Goal: Information Seeking & Learning: Learn about a topic

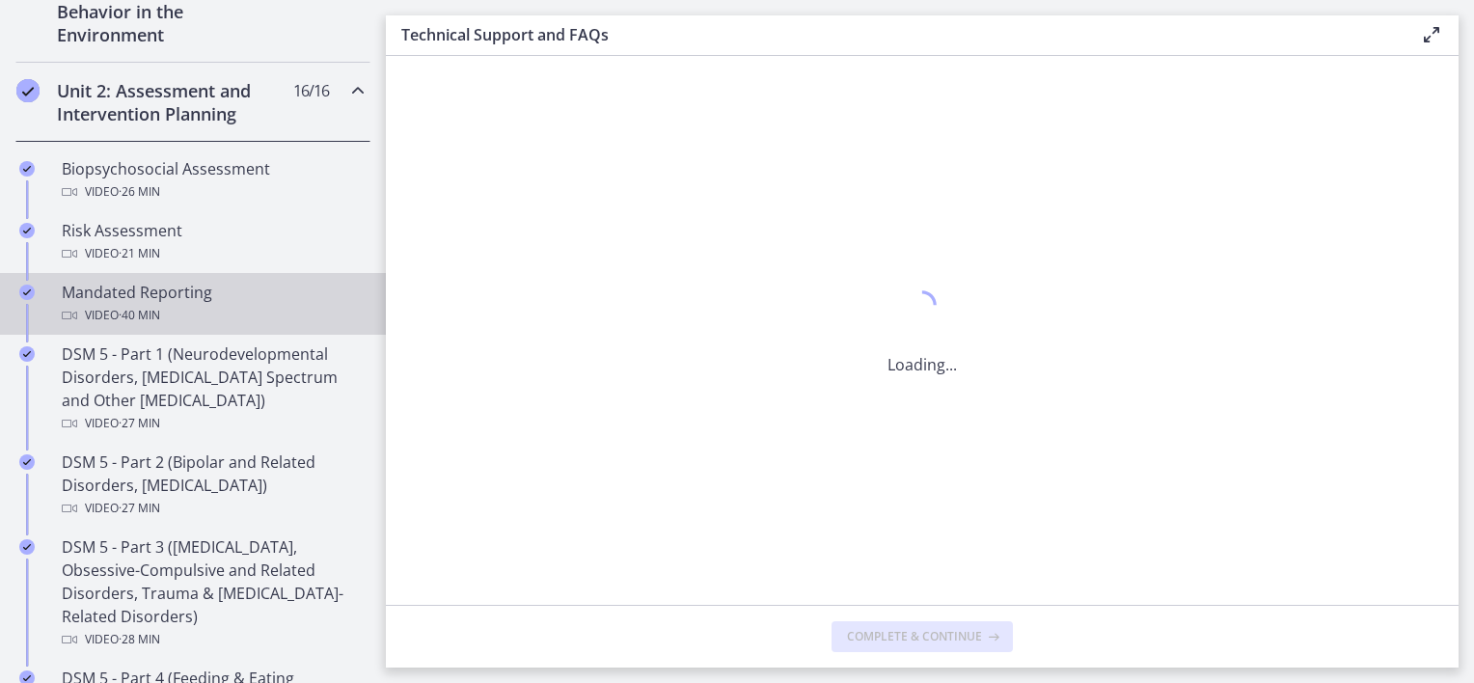
scroll to position [613, 0]
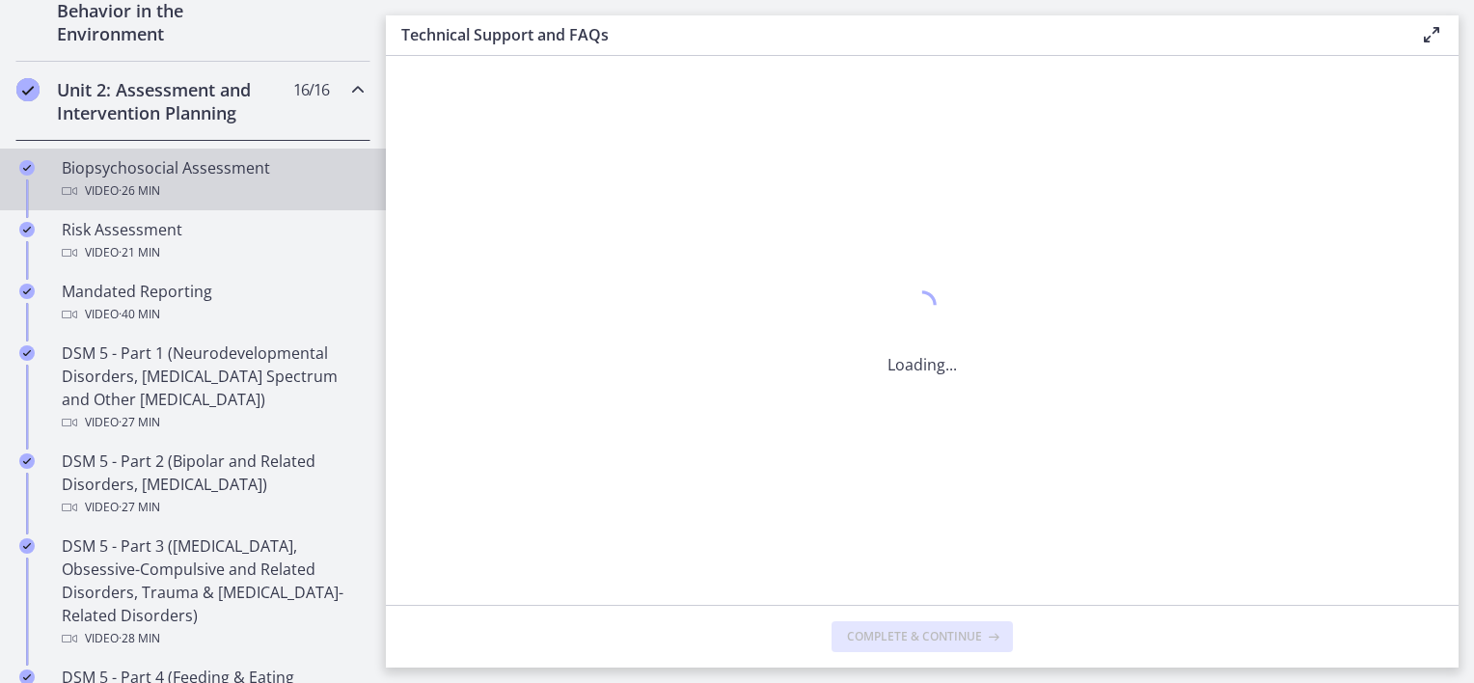
click at [243, 197] on div "Video · 26 min" at bounding box center [212, 190] width 301 height 23
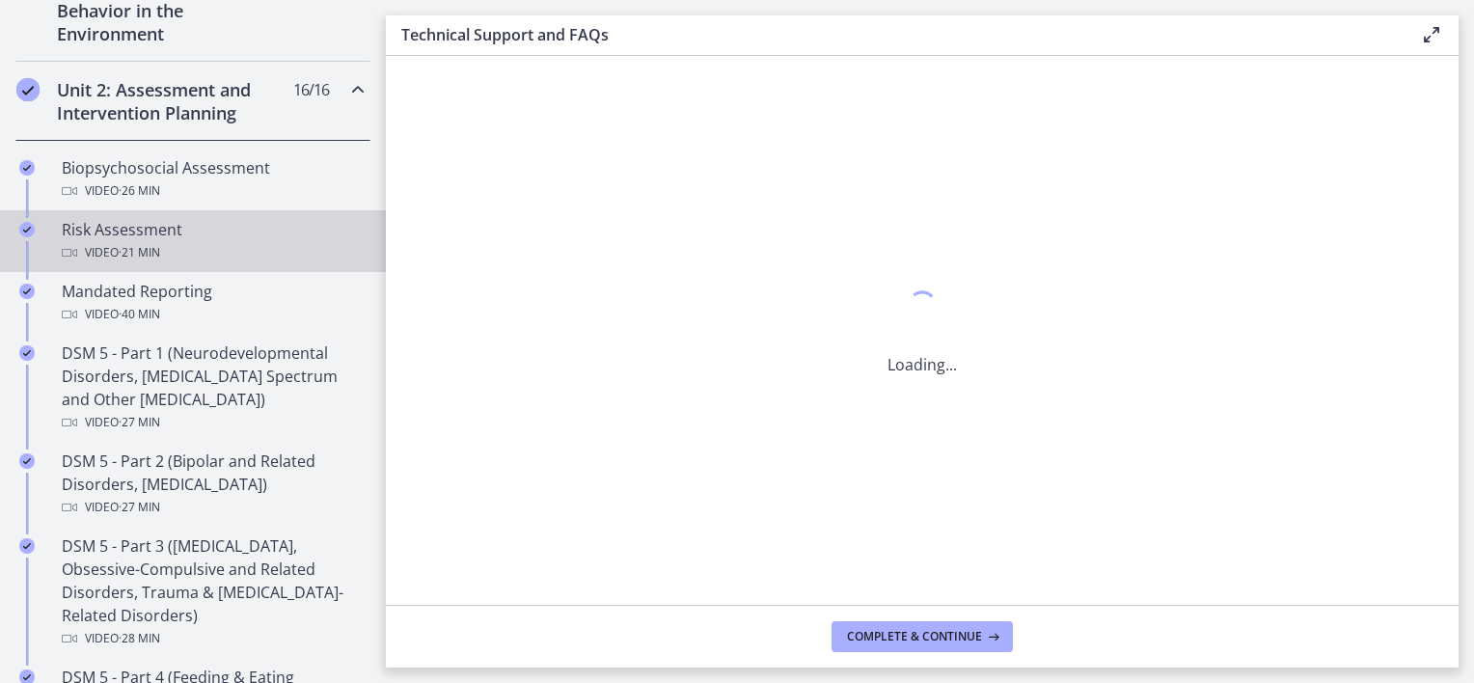
click at [262, 232] on div "Risk Assessment Video · 21 min" at bounding box center [212, 241] width 301 height 46
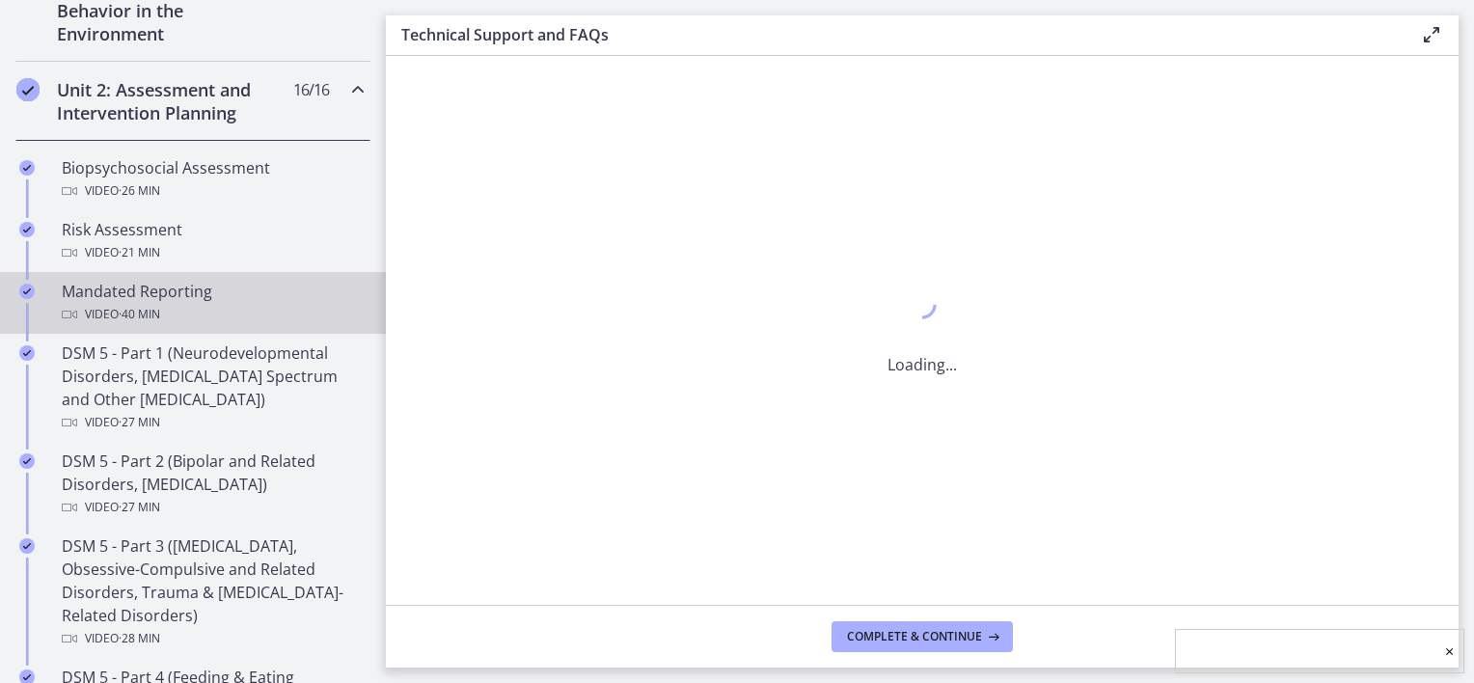
click at [236, 296] on div "Mandated Reporting Video · 40 min" at bounding box center [212, 303] width 301 height 46
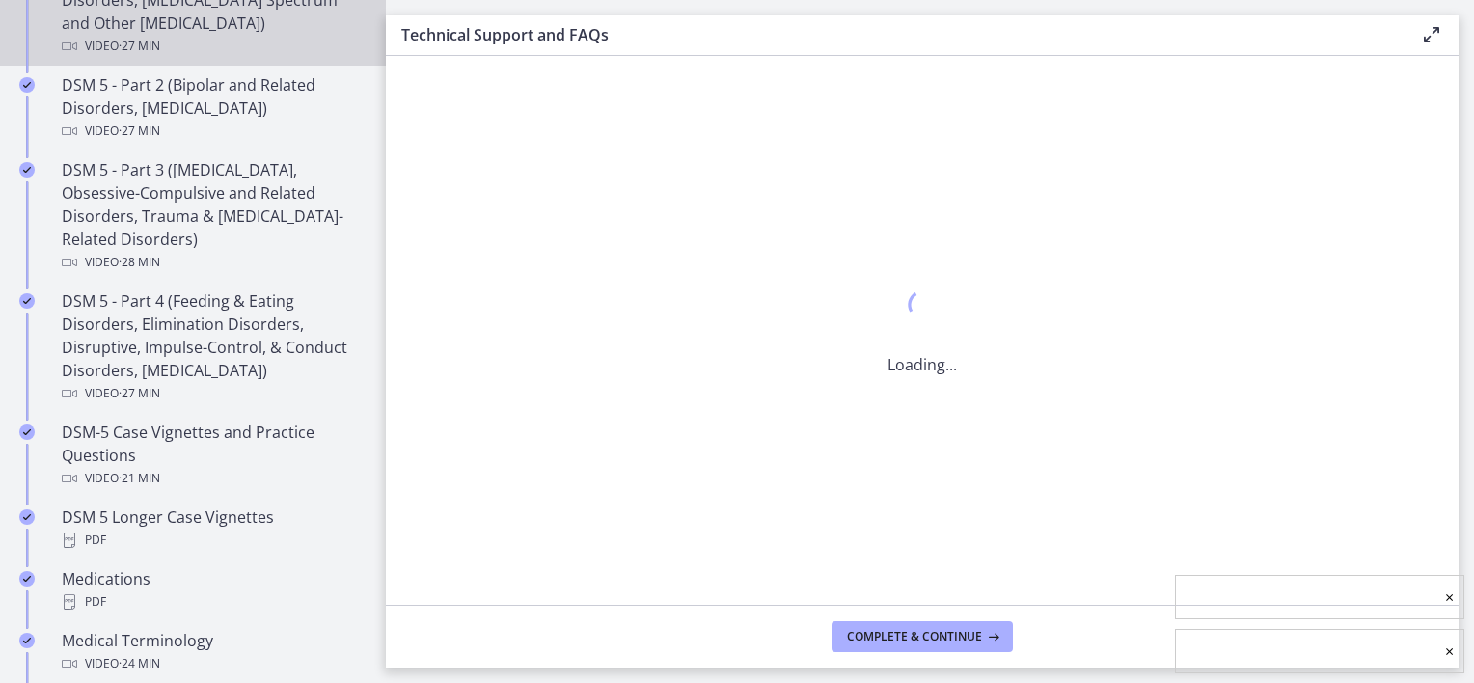
scroll to position [994, 0]
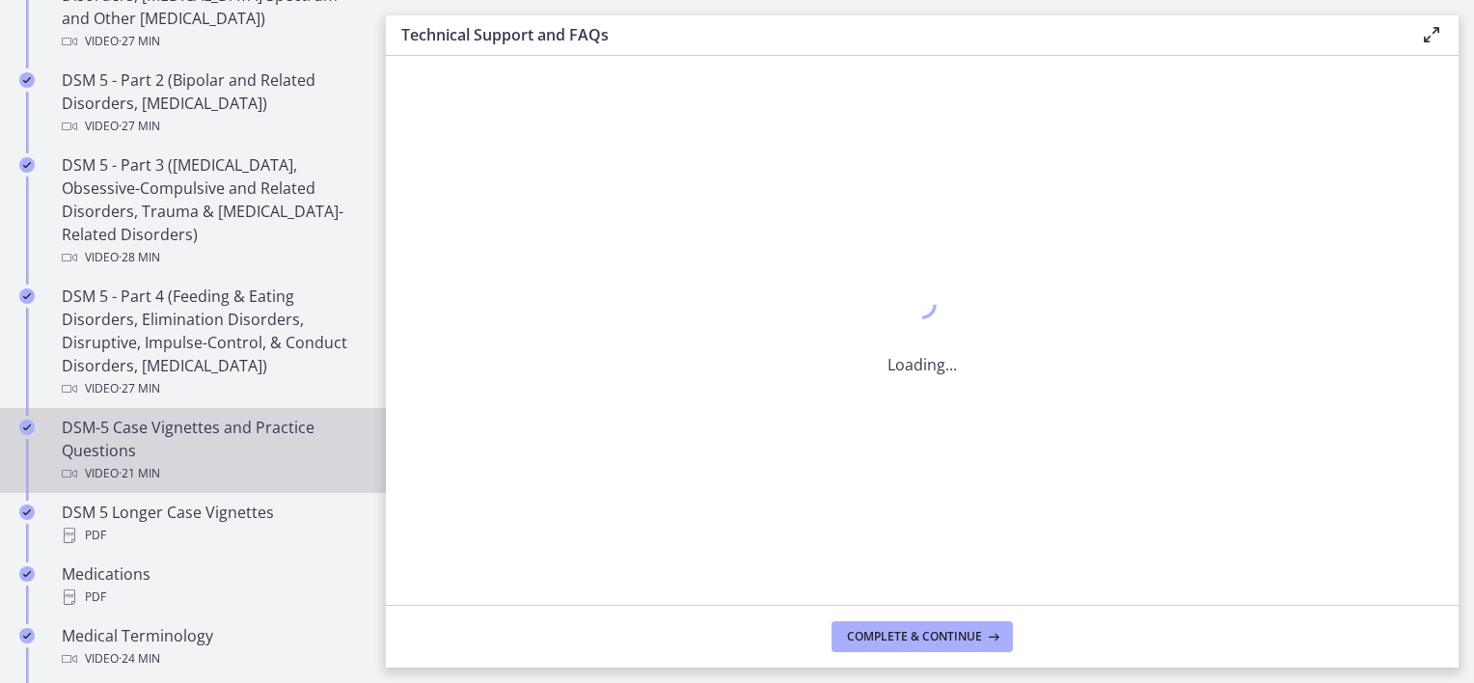
click at [222, 439] on div "DSM-5 Case Vignettes and Practice Questions Video · 21 min" at bounding box center [212, 450] width 301 height 69
